Goal: Find specific page/section: Find specific page/section

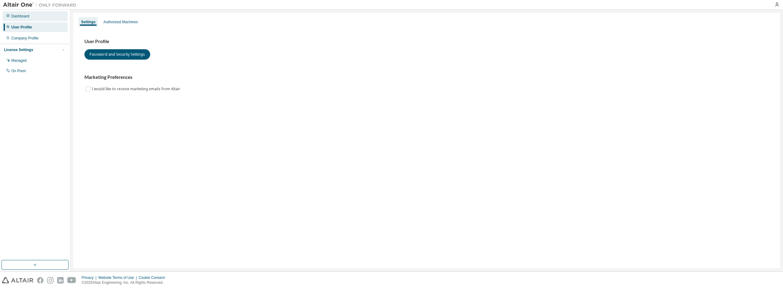
click at [27, 16] on div "Dashboard" at bounding box center [20, 16] width 18 height 5
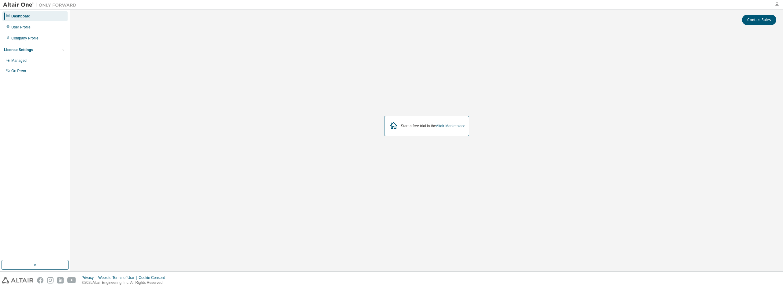
click at [778, 5] on icon "button" at bounding box center [776, 4] width 5 height 5
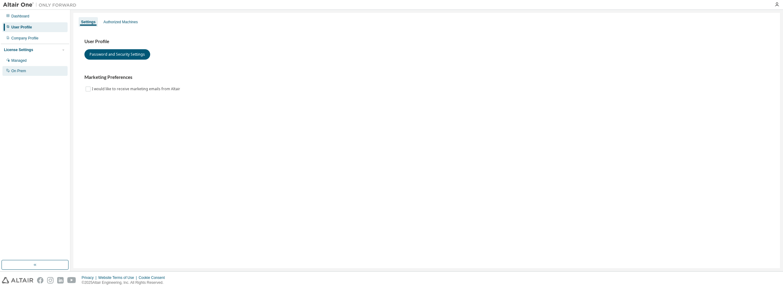
click at [22, 70] on div "On Prem" at bounding box center [18, 70] width 15 height 5
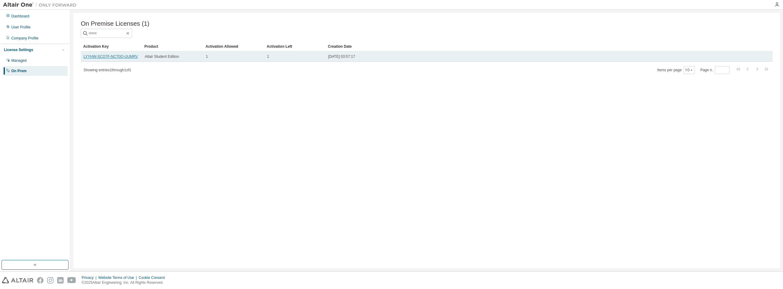
click at [112, 58] on link "LYYHW-SCQ7F-NCT0Q-UUMRV" at bounding box center [110, 56] width 54 height 4
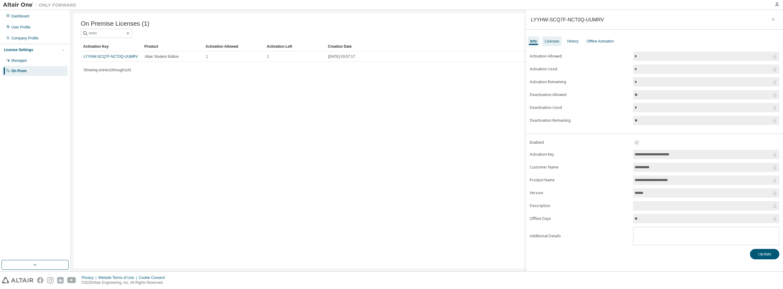
click at [555, 39] on div "Licenses" at bounding box center [552, 41] width 14 height 5
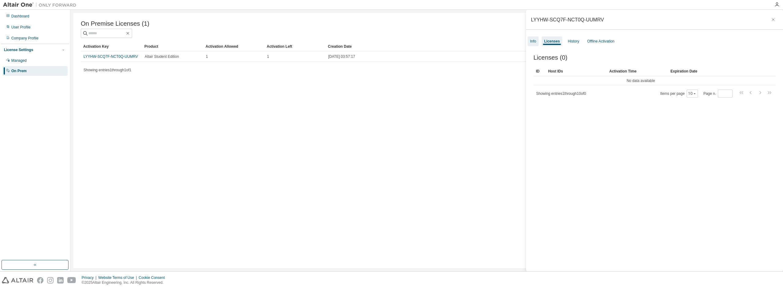
click at [532, 40] on div "Info" at bounding box center [533, 41] width 6 height 5
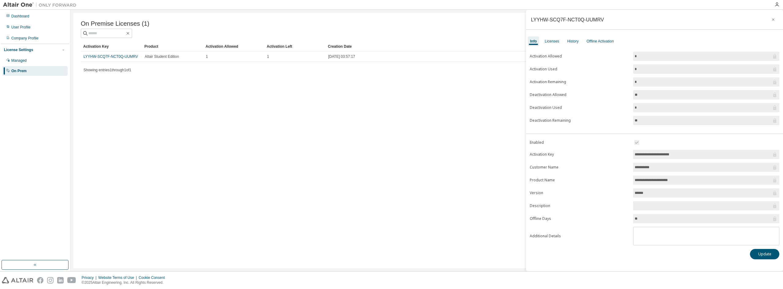
click at [265, 66] on div "Activation Key Product Activation Allowed Activation Left Creation Date LYYHW-S…" at bounding box center [427, 58] width 692 height 33
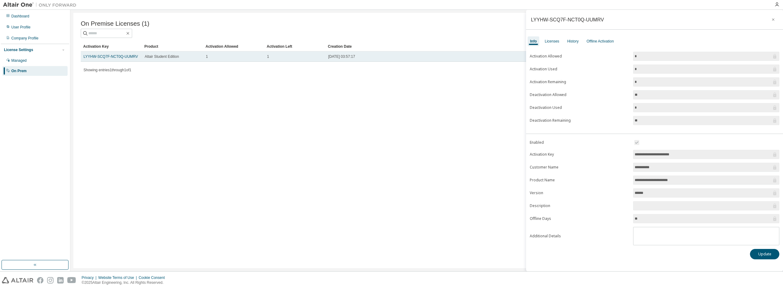
click at [267, 57] on span "1" at bounding box center [268, 56] width 2 height 5
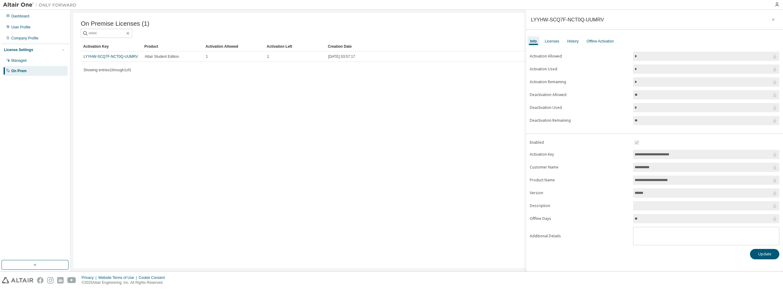
click at [270, 85] on div "On Premise Licenses (1) Clear Load Save Save As Field Operator Value Select fil…" at bounding box center [426, 140] width 706 height 255
